Goal: Task Accomplishment & Management: Manage account settings

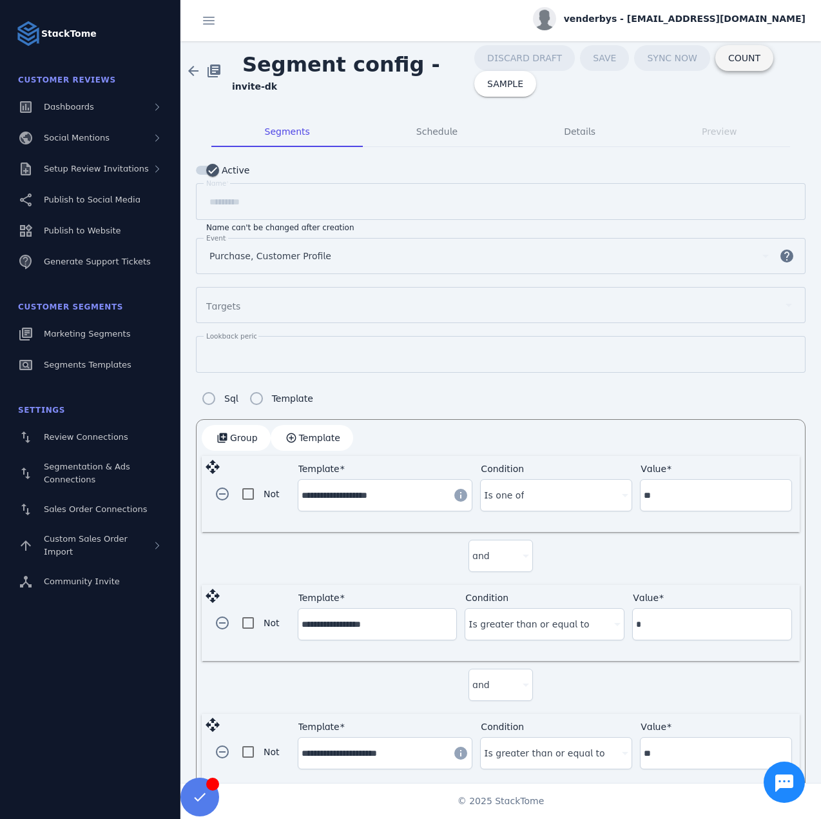
click at [728, 59] on span "COUNT" at bounding box center [744, 58] width 32 height 9
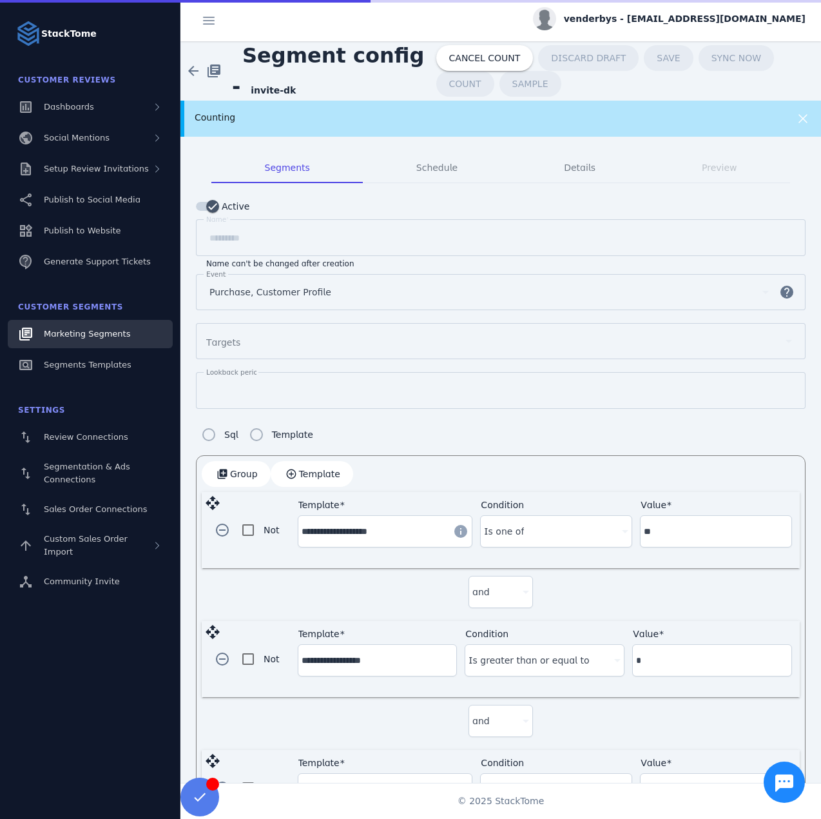
click at [83, 329] on span "Marketing Segments" at bounding box center [87, 334] width 86 height 10
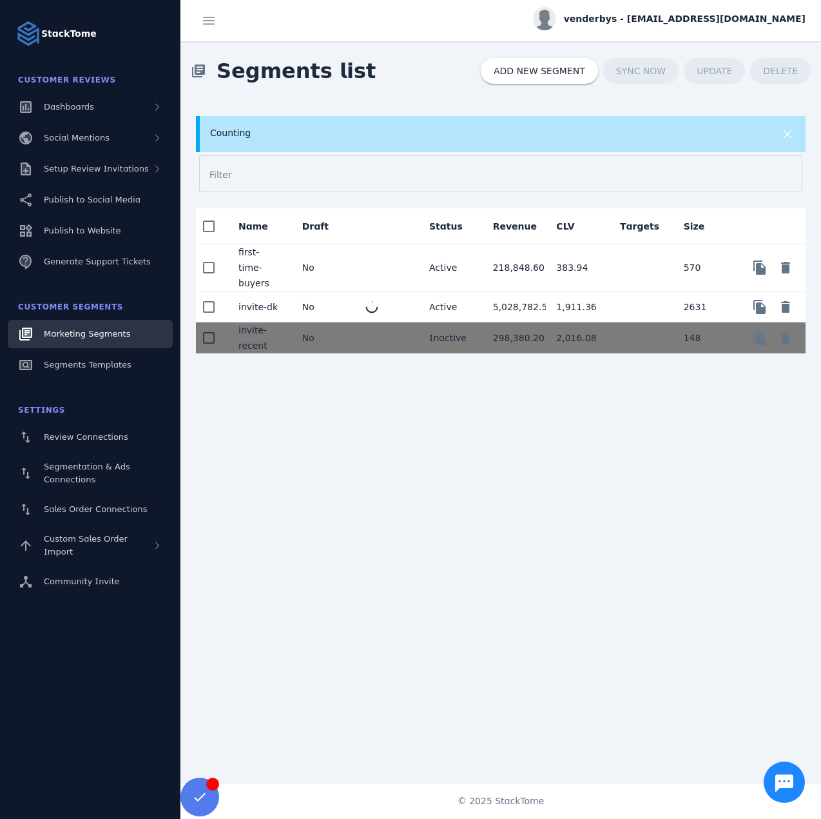
click at [365, 300] on mat-spinner at bounding box center [371, 306] width 13 height 13
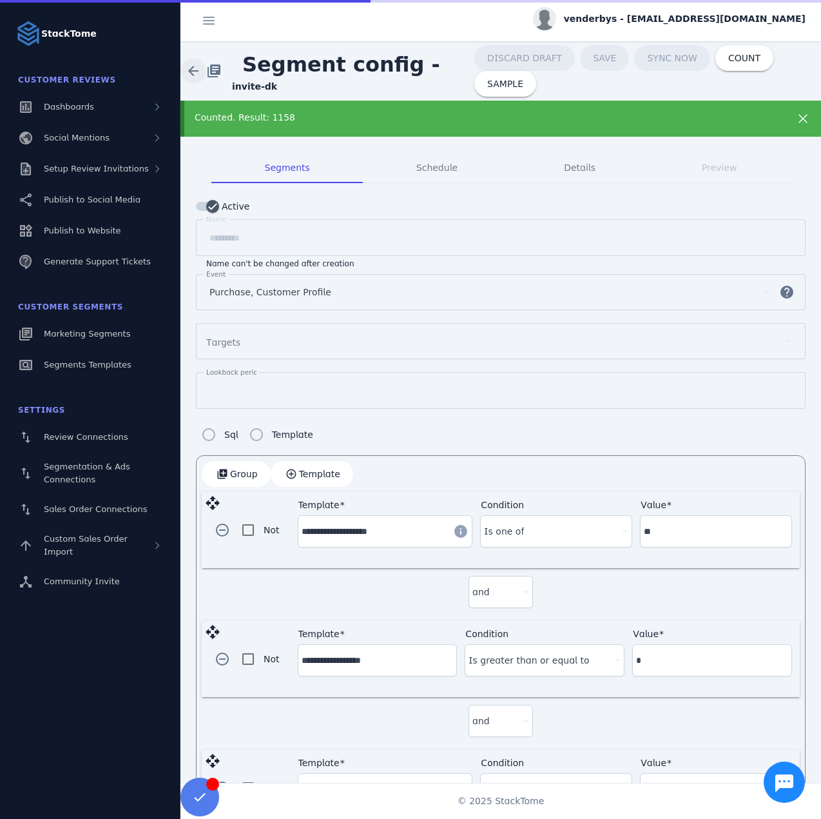
click at [196, 68] on span at bounding box center [193, 70] width 31 height 31
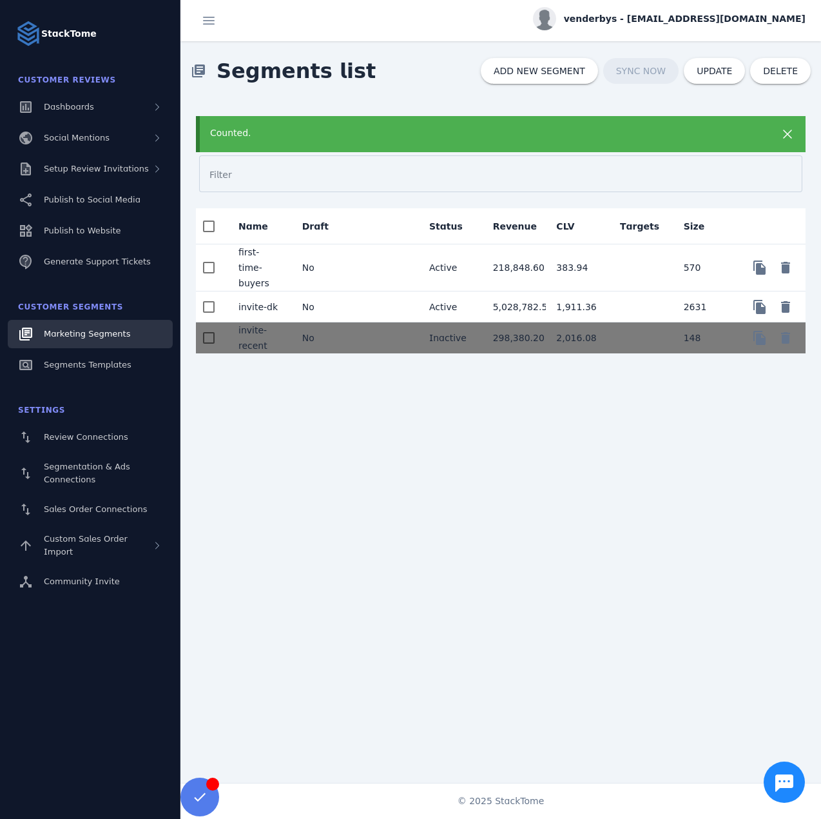
click at [276, 142] on div "Counted." at bounding box center [501, 134] width 610 height 36
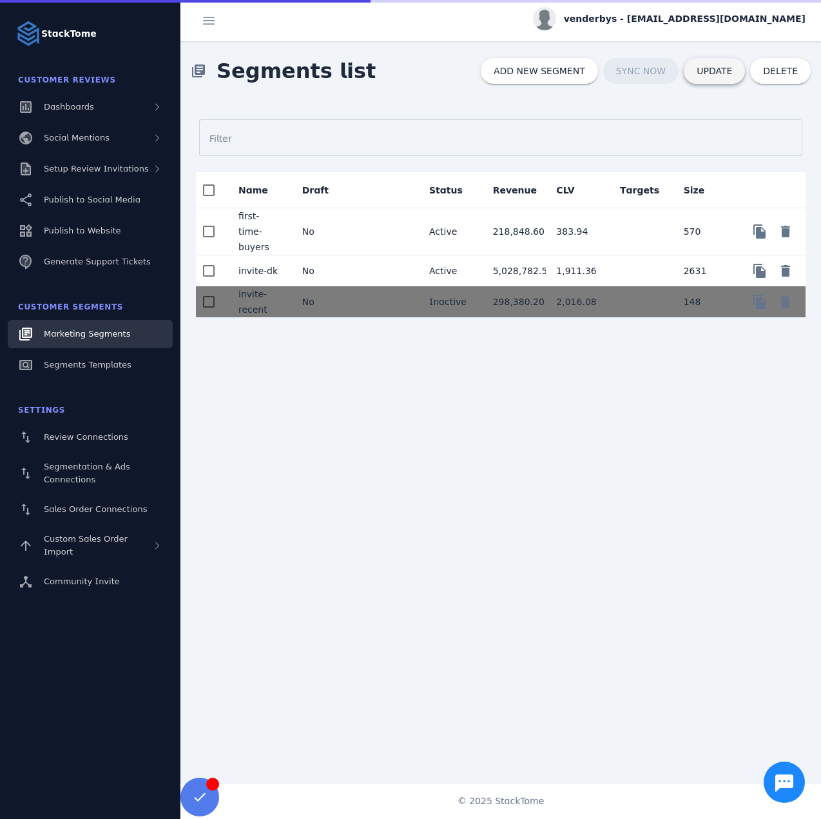
click at [712, 75] on span "UPDATE" at bounding box center [714, 70] width 35 height 9
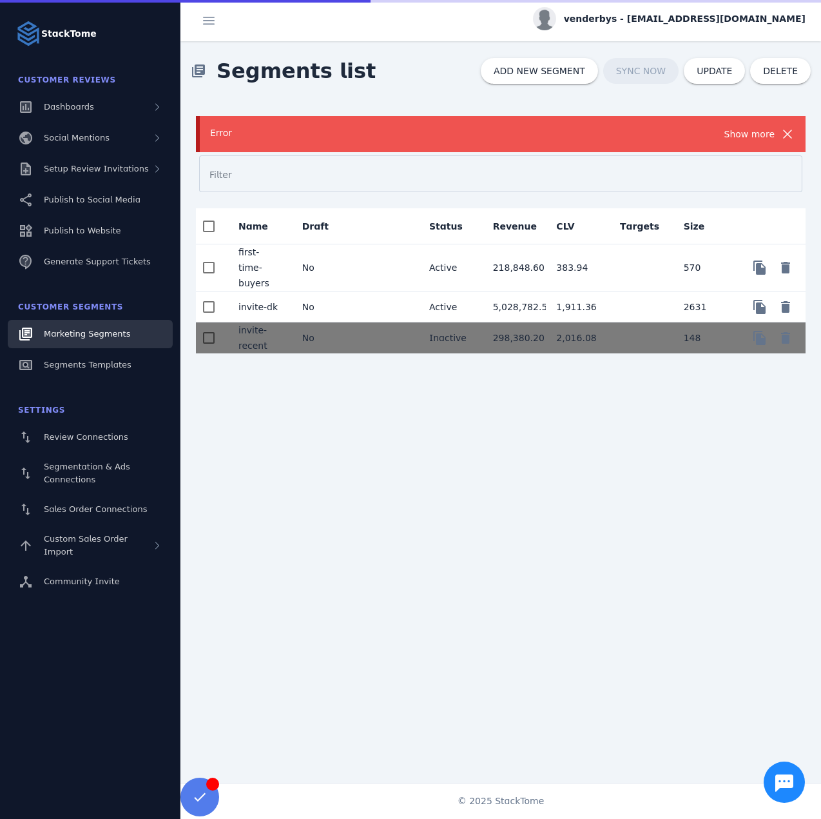
click at [754, 135] on div "Show more" at bounding box center [750, 133] width 51 height 15
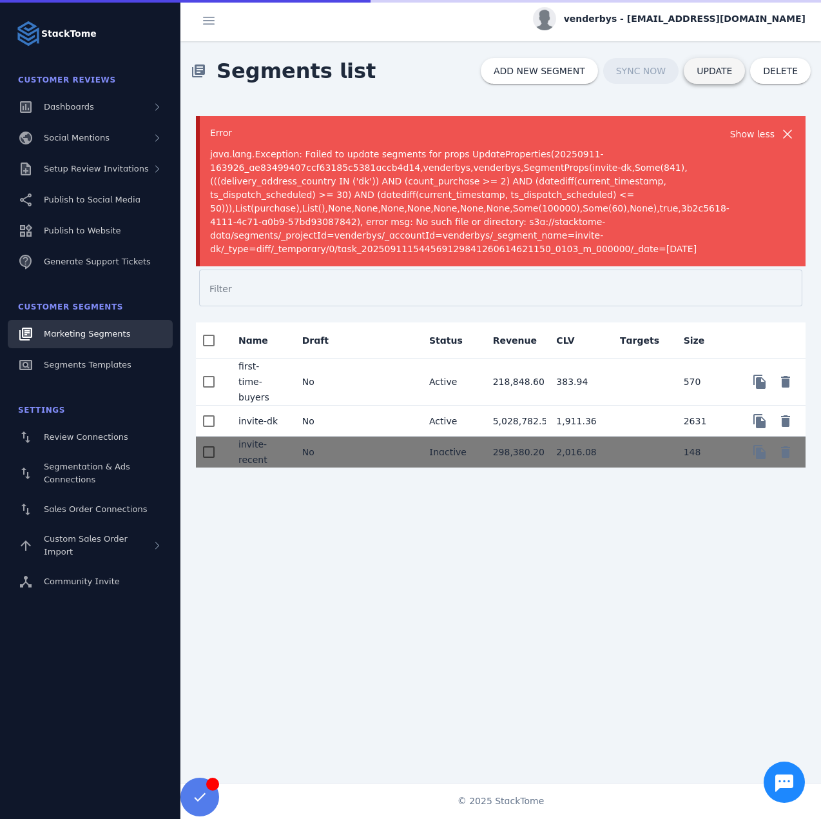
click at [672, 145] on div "java.lang.Exception: Failed to update segments for props UpdateProperties(20250…" at bounding box center [470, 198] width 520 height 116
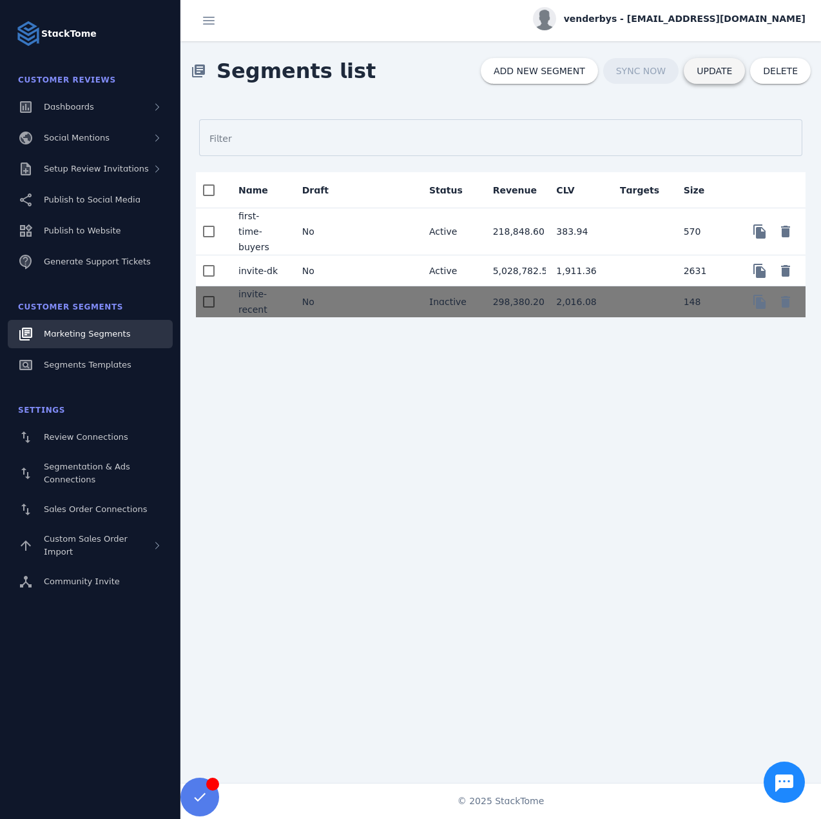
click at [718, 71] on span "UPDATE" at bounding box center [714, 70] width 35 height 9
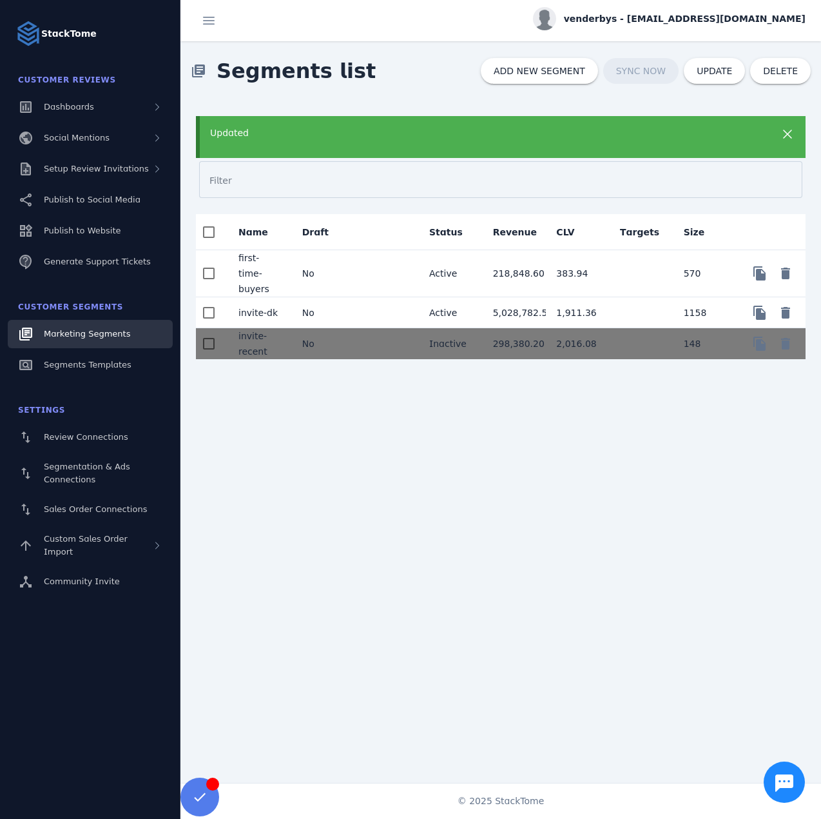
click at [310, 112] on div "Updated Filter Name Draft Status Revenue CLV Targets Size first-time-buyers No …" at bounding box center [500, 230] width 641 height 258
click at [322, 131] on div "Updated" at bounding box center [473, 133] width 527 height 14
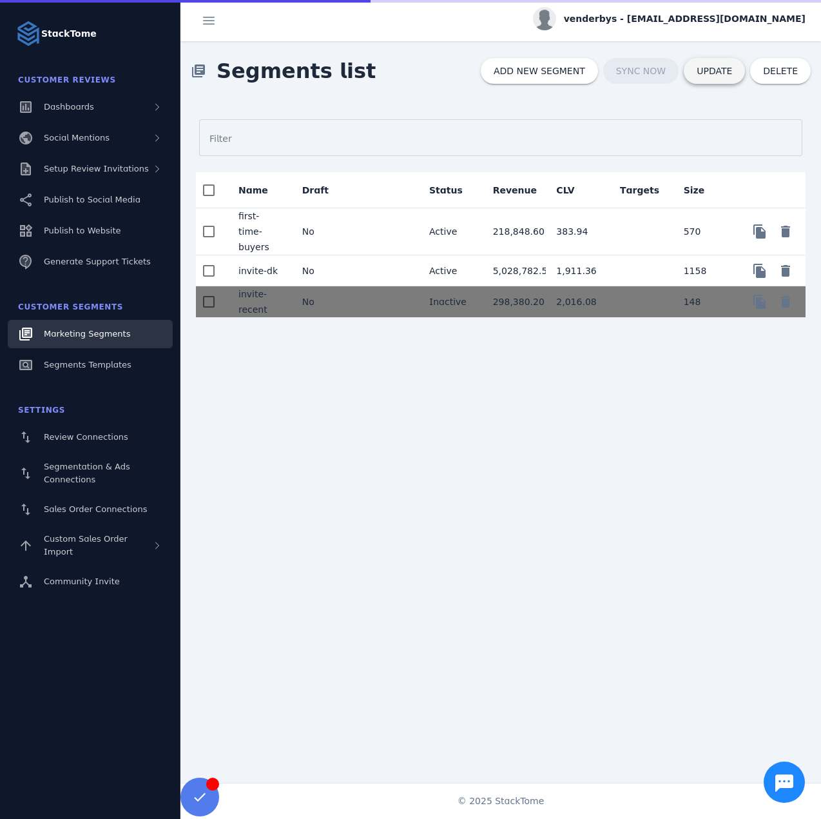
click at [712, 73] on span "UPDATE" at bounding box center [714, 70] width 35 height 9
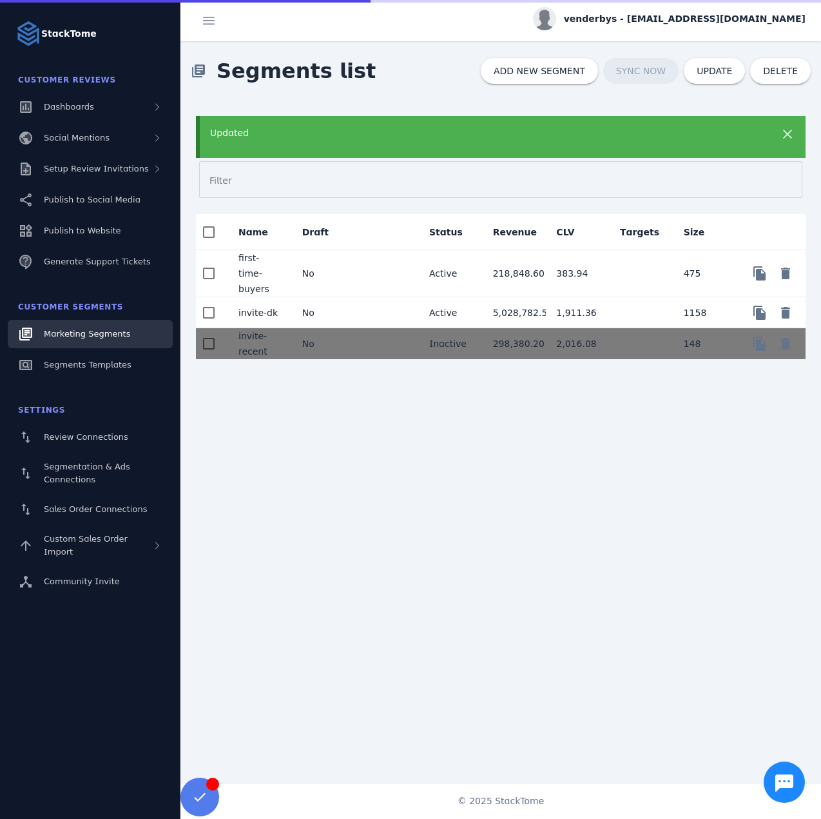
click at [366, 133] on div "Updated" at bounding box center [473, 133] width 527 height 14
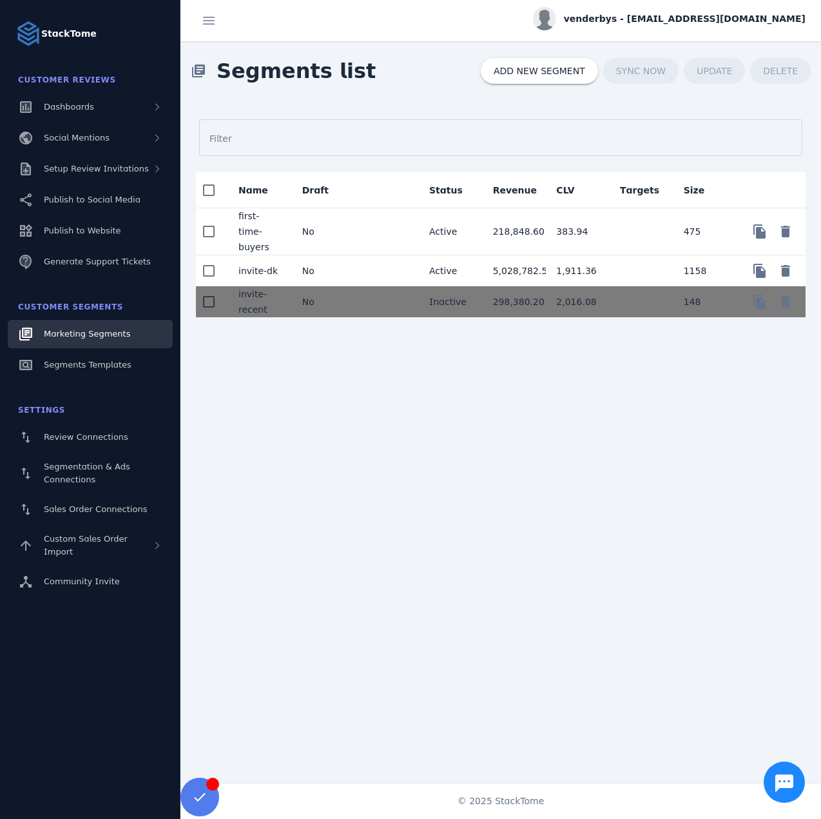
click at [733, 8] on div "venderbys - [EMAIL_ADDRESS][DOMAIN_NAME]" at bounding box center [669, 18] width 273 height 23
click at [752, 117] on span "Sign out" at bounding box center [764, 124] width 37 height 15
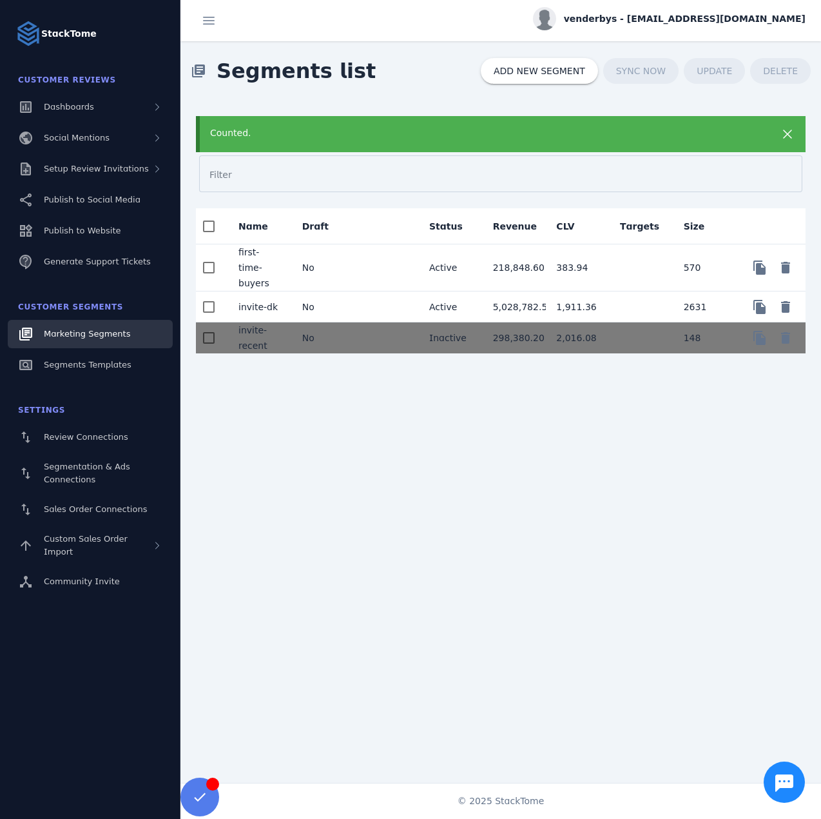
click at [436, 132] on div "Counted." at bounding box center [473, 133] width 527 height 14
